Goal: Task Accomplishment & Management: Manage account settings

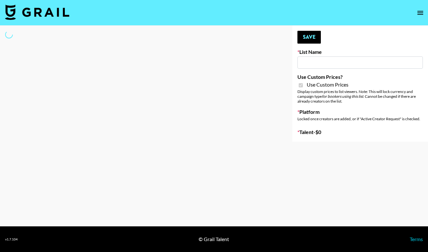
type input "Nourish"
checkbox input "true"
select select "Brand"
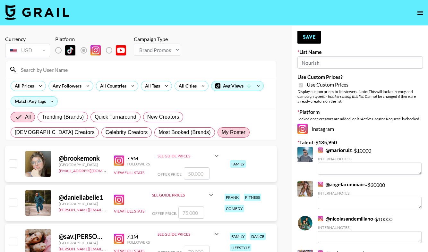
click at [217, 128] on label "My Roster" at bounding box center [233, 132] width 32 height 10
click at [221, 132] on input "My Roster" at bounding box center [221, 132] width 0 height 0
radio input "true"
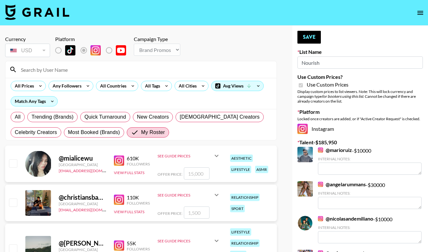
click at [14, 160] on input "checkbox" at bounding box center [13, 163] width 8 height 8
checkbox input "true"
type input "15000"
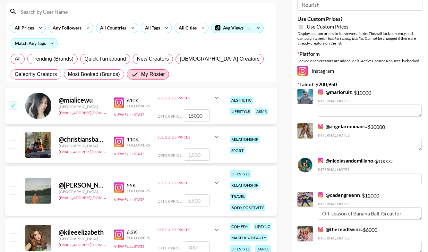
scroll to position [61, 0]
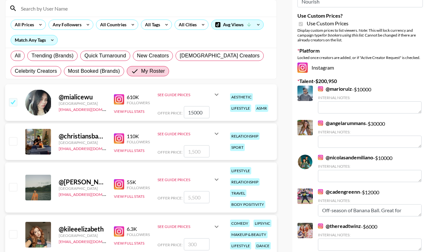
click at [13, 143] on input "checkbox" at bounding box center [13, 141] width 8 height 8
checkbox input "true"
type input "1500"
click at [12, 184] on input "checkbox" at bounding box center [13, 187] width 8 height 8
checkbox input "true"
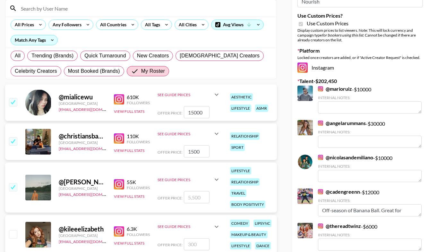
type input "5500"
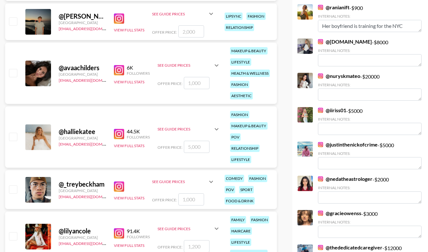
scroll to position [319, 0]
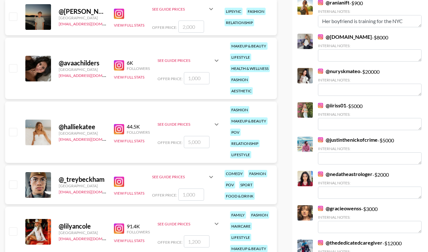
click at [12, 131] on input "checkbox" at bounding box center [13, 132] width 8 height 8
checkbox input "true"
type input "5000"
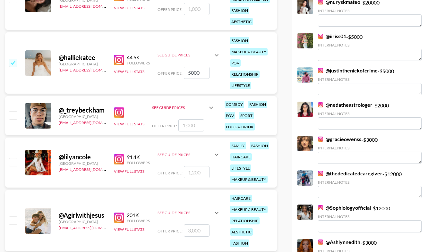
click at [14, 218] on input "checkbox" at bounding box center [13, 220] width 8 height 8
checkbox input "true"
type input "3000"
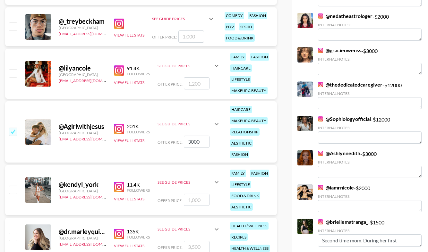
scroll to position [487, 0]
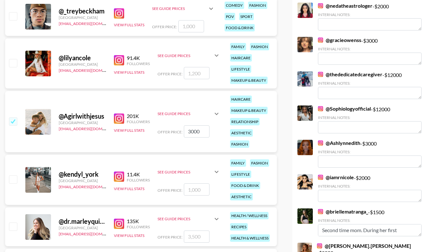
click at [14, 181] on input "checkbox" at bounding box center [13, 179] width 8 height 8
checkbox input "true"
type input "1000"
click at [12, 224] on input "checkbox" at bounding box center [13, 226] width 8 height 8
checkbox input "true"
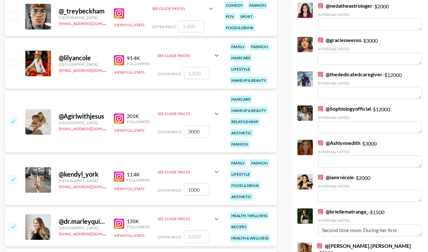
type input "3500"
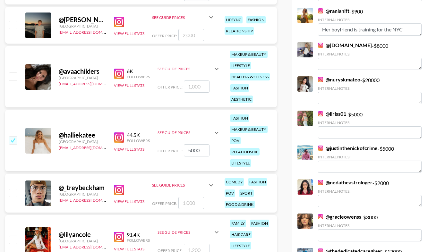
scroll to position [257, 0]
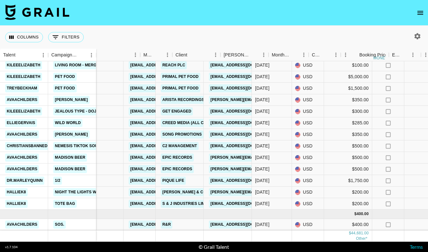
scroll to position [458, 111]
